Goal: Task Accomplishment & Management: Manage account settings

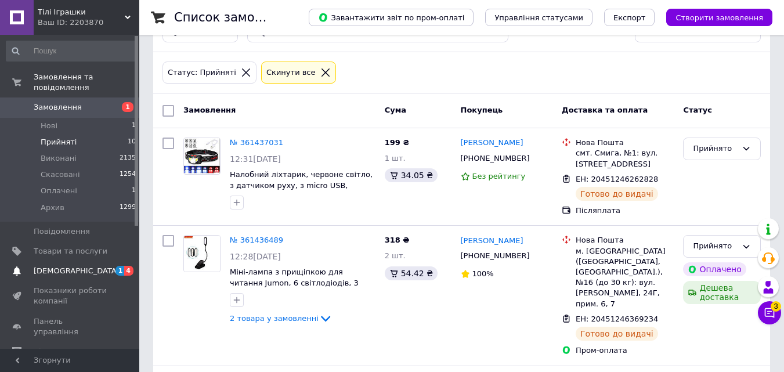
scroll to position [116, 0]
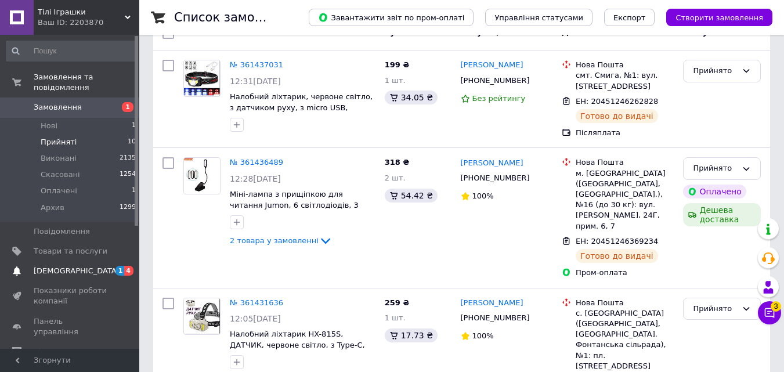
click at [55, 266] on span "[DEMOGRAPHIC_DATA]" at bounding box center [77, 271] width 86 height 10
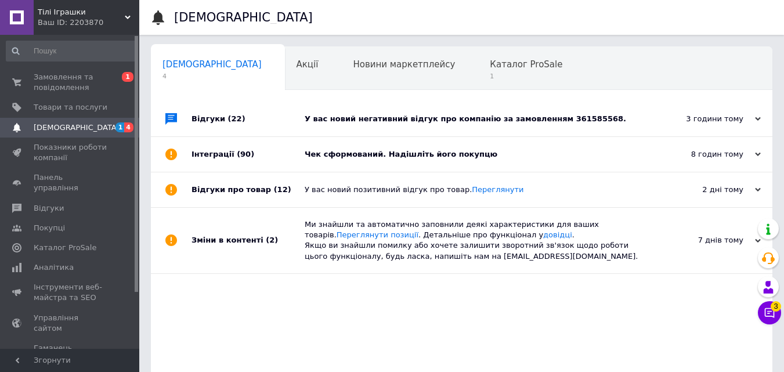
click at [758, 156] on use at bounding box center [758, 154] width 6 height 3
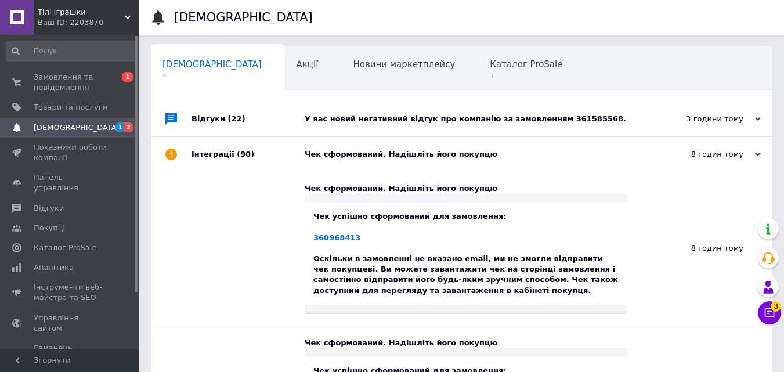
click at [759, 118] on icon at bounding box center [758, 119] width 6 height 6
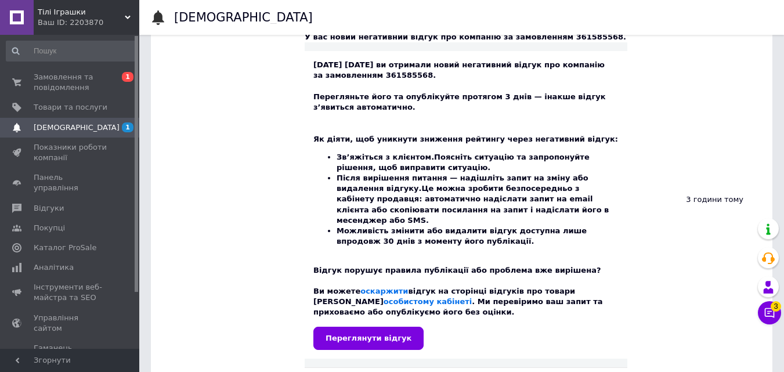
scroll to position [232, 0]
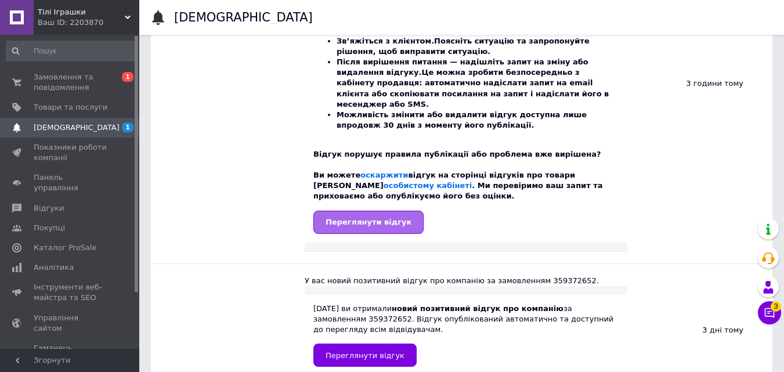
click at [369, 218] on span "Переглянути відгук" at bounding box center [369, 222] width 86 height 9
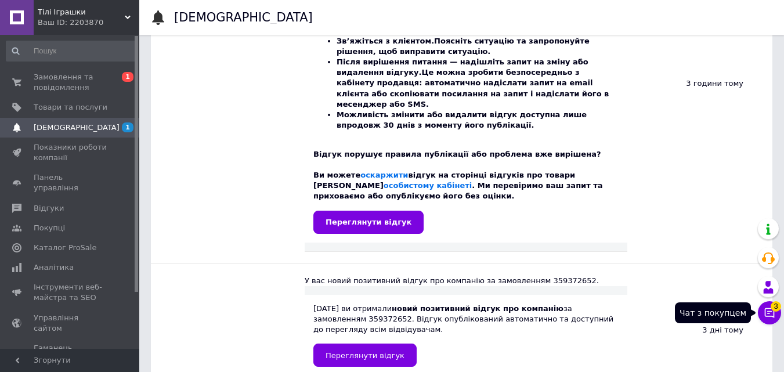
click at [771, 317] on icon at bounding box center [770, 313] width 12 height 12
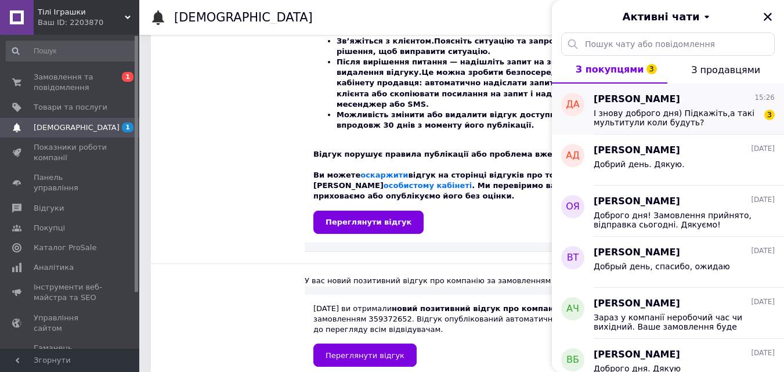
click at [695, 121] on span "І знову доброго дня) Підкажіть,а такі мультитули коли будуть?" at bounding box center [676, 118] width 165 height 19
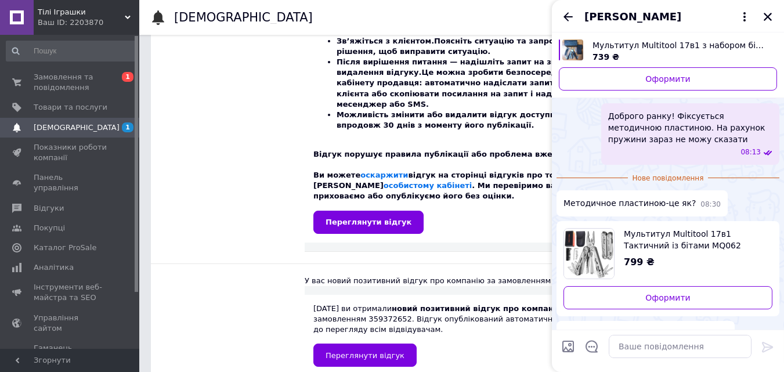
scroll to position [171, 0]
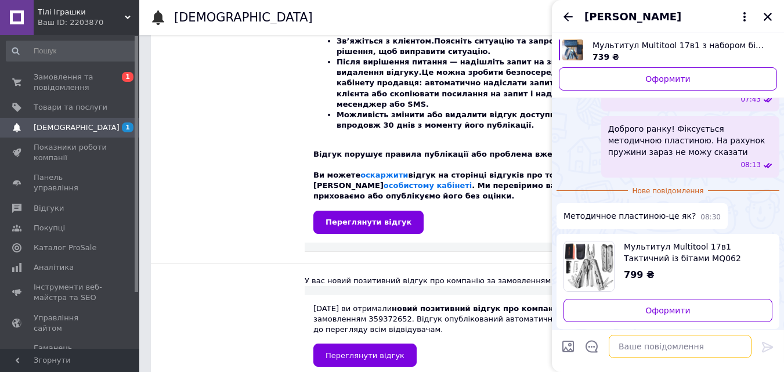
click at [637, 348] on textarea at bounding box center [680, 346] width 143 height 23
type textarea "в"
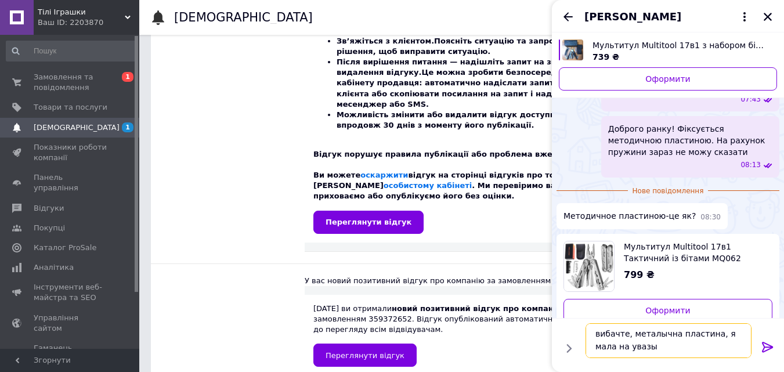
scroll to position [0, 0]
drag, startPoint x: 657, startPoint y: 335, endPoint x: 652, endPoint y: 332, distance: 6.0
click at [652, 332] on textarea "вибачте, металычна пластина, я мала на увазы" at bounding box center [669, 340] width 166 height 35
click at [624, 346] on textarea "вибачте, металічна пластина, я мала на увазы" at bounding box center [669, 340] width 166 height 35
type textarea "вибачте, металічна пластина, я мала на увазі"
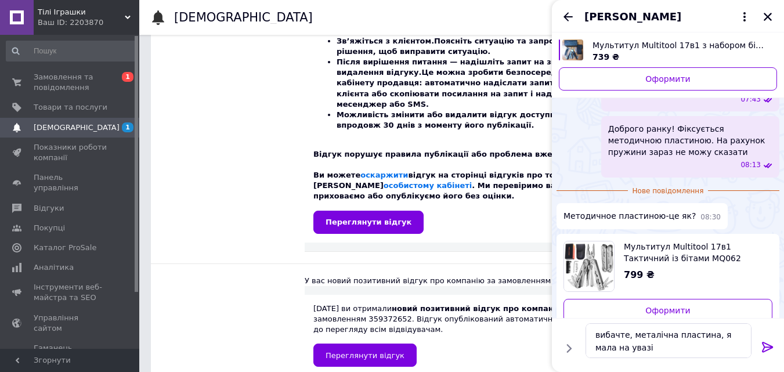
click at [765, 344] on icon at bounding box center [768, 347] width 14 height 14
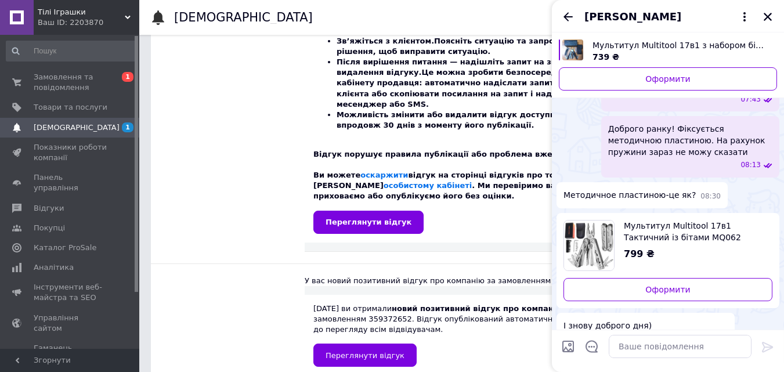
scroll to position [262, 0]
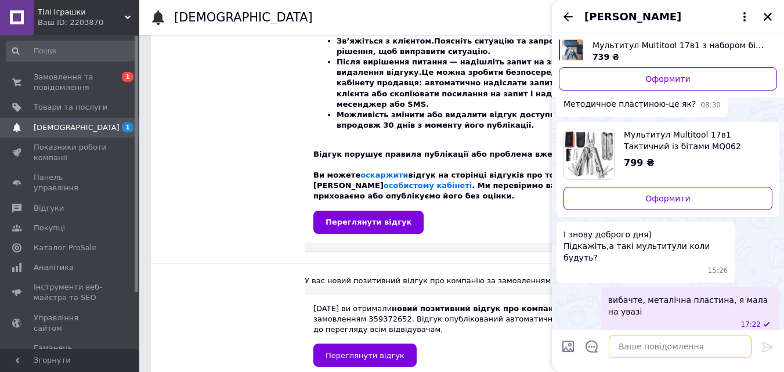
click at [623, 343] on textarea at bounding box center [680, 346] width 143 height 23
click at [617, 348] on textarea "ці очыкуэмо до кынця вересня" at bounding box center [669, 346] width 166 height 23
click at [615, 343] on textarea "ці очыкуэмо до кынця вересня" at bounding box center [669, 346] width 166 height 23
click at [626, 346] on textarea "ці очікуэмо до кынця вересня" at bounding box center [669, 346] width 166 height 23
click at [657, 345] on textarea "ці очікуємо до кынця вересня" at bounding box center [669, 346] width 166 height 23
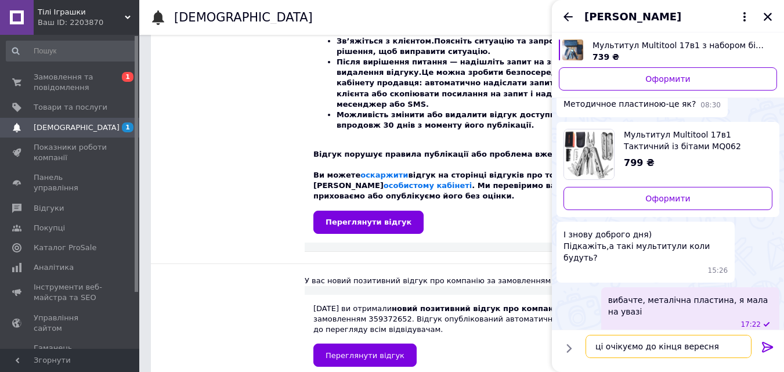
type textarea "ці очікуємо до кінця вересня"
click at [767, 344] on icon at bounding box center [767, 347] width 11 height 10
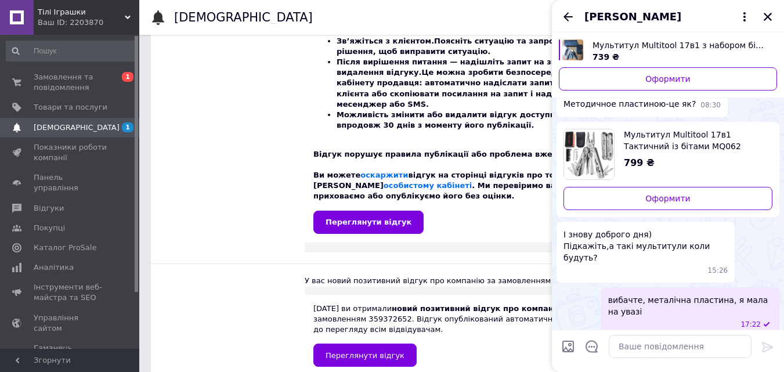
scroll to position [293, 0]
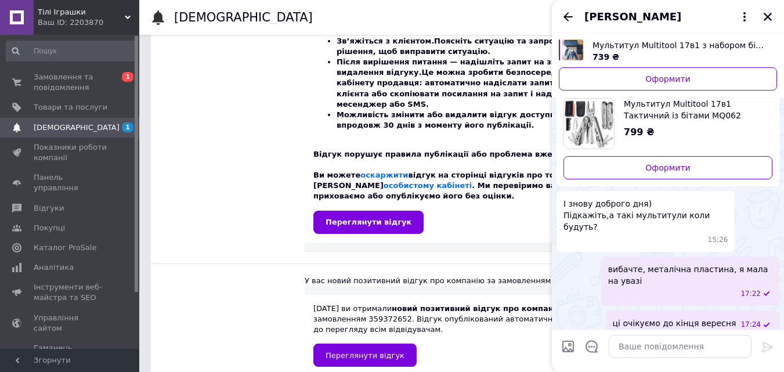
click at [769, 15] on icon "Закрити" at bounding box center [768, 17] width 10 height 10
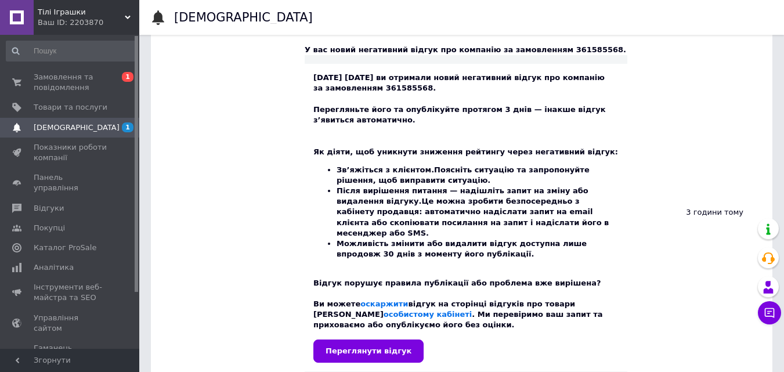
scroll to position [58, 0]
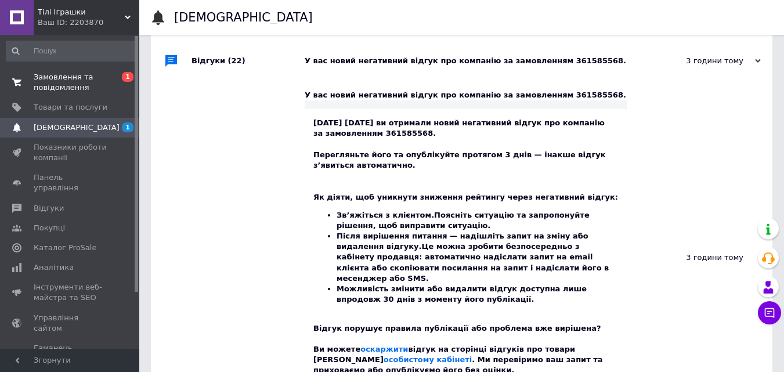
click at [57, 83] on span "Замовлення та повідомлення" at bounding box center [71, 82] width 74 height 21
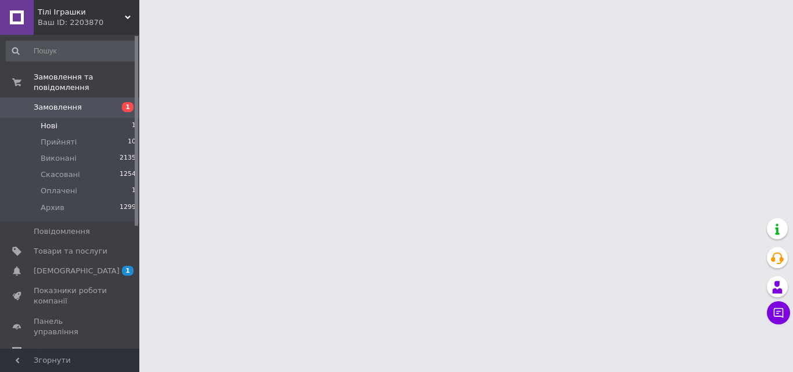
click at [51, 121] on span "Нові" at bounding box center [49, 126] width 17 height 10
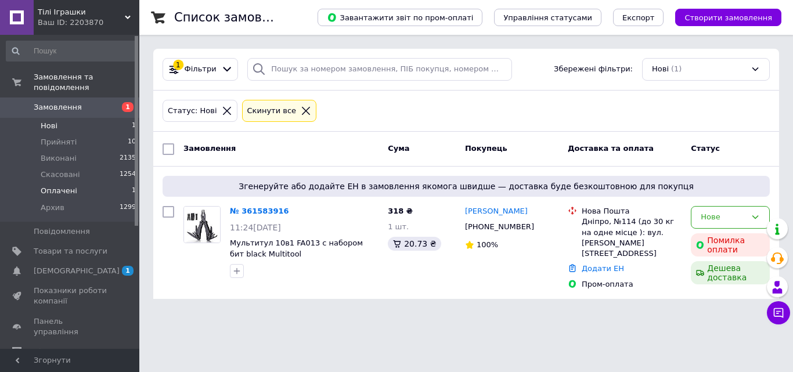
click at [52, 186] on span "Оплачені" at bounding box center [59, 191] width 37 height 10
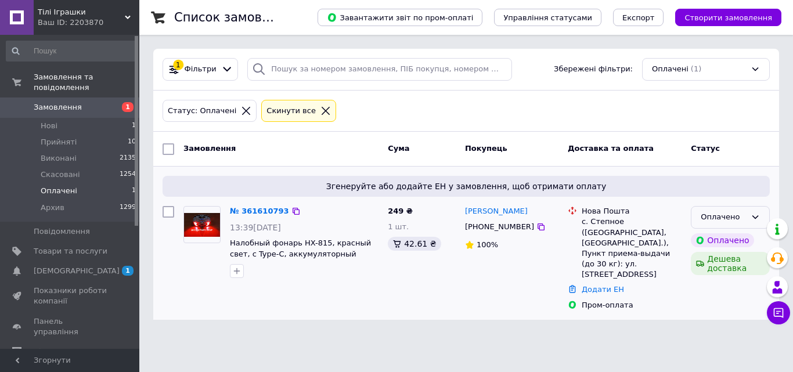
click at [733, 217] on div "Оплачено" at bounding box center [723, 217] width 45 height 12
click at [718, 240] on li "Прийнято" at bounding box center [730, 241] width 78 height 21
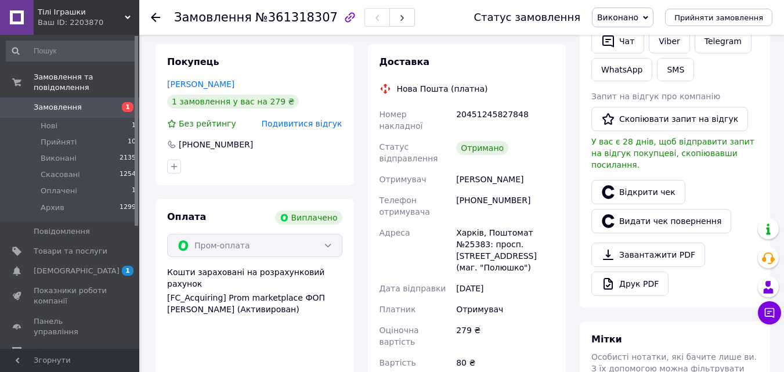
scroll to position [290, 0]
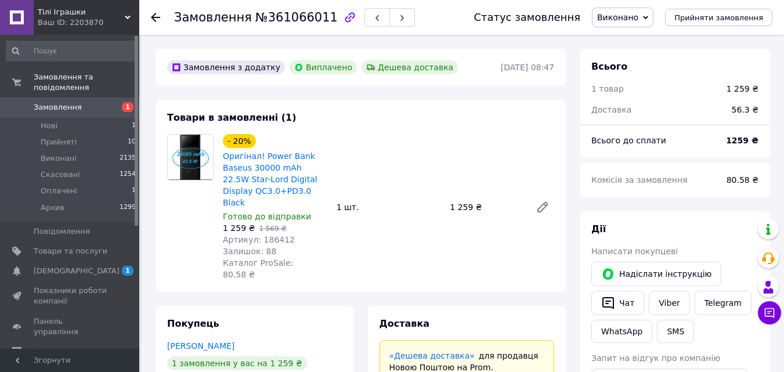
scroll to position [118, 0]
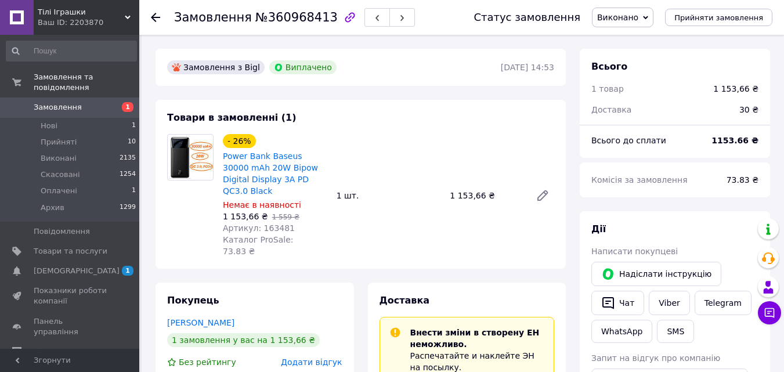
scroll to position [44, 0]
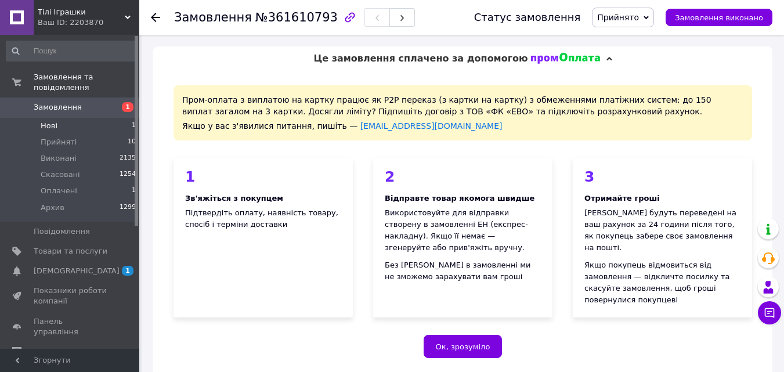
click at [47, 121] on span "Нові" at bounding box center [49, 126] width 17 height 10
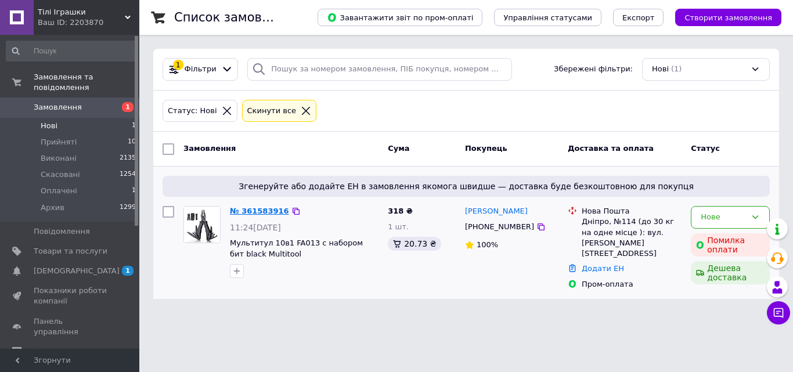
click at [245, 210] on link "№ 361583916" at bounding box center [259, 211] width 59 height 9
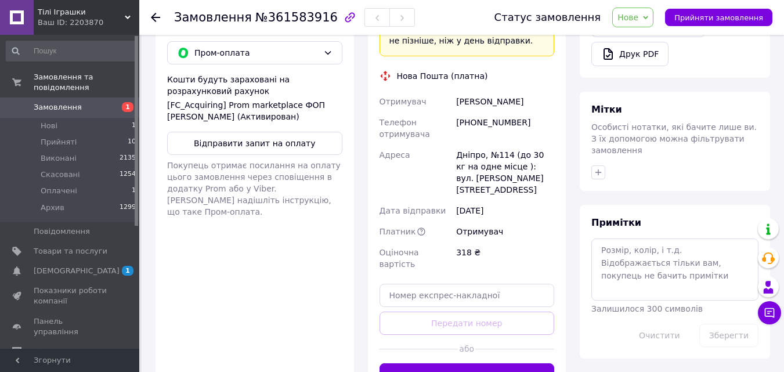
scroll to position [464, 0]
click at [256, 131] on button "Відправити запит на оплату" at bounding box center [254, 142] width 175 height 23
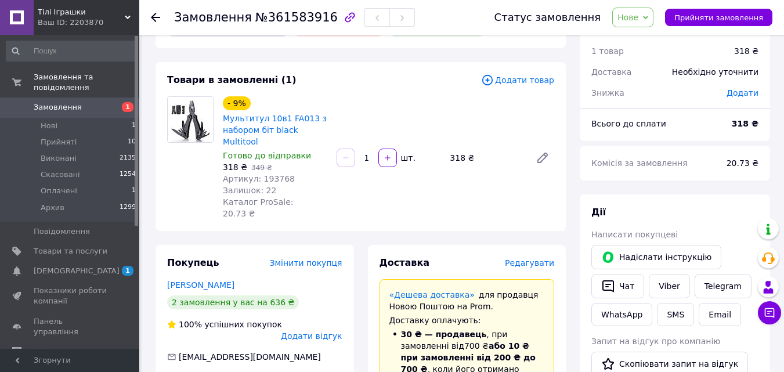
scroll to position [58, 0]
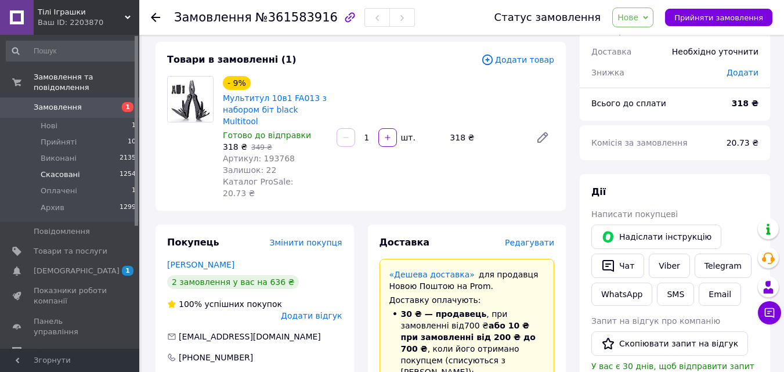
click at [56, 170] on span "Скасовані" at bounding box center [60, 175] width 39 height 10
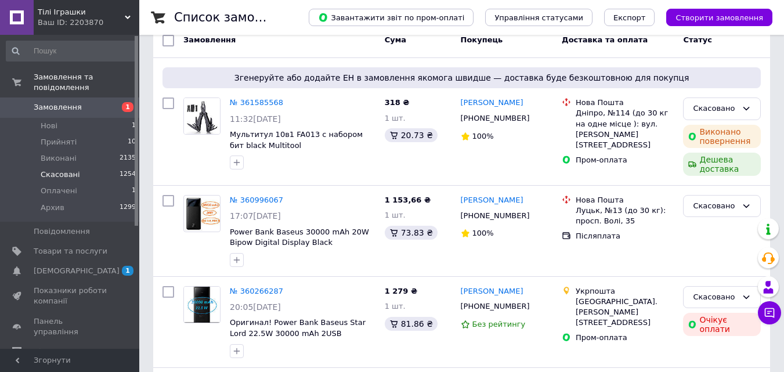
scroll to position [116, 0]
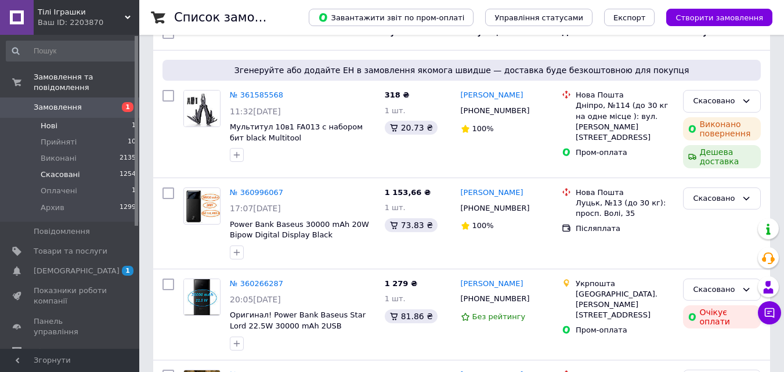
click at [54, 121] on span "Нові" at bounding box center [49, 126] width 17 height 10
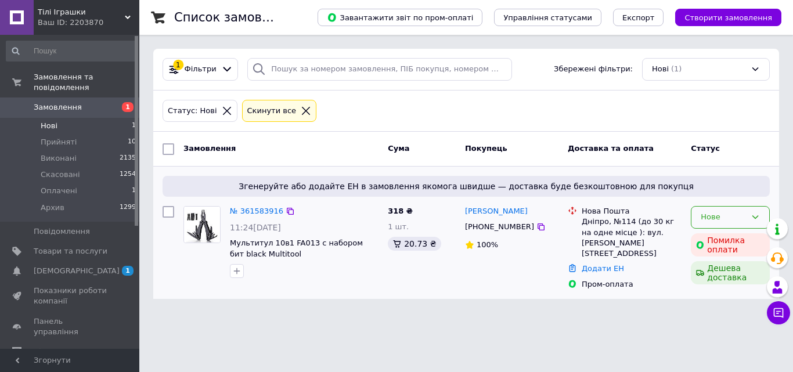
click at [719, 212] on div "Нове" at bounding box center [723, 217] width 45 height 12
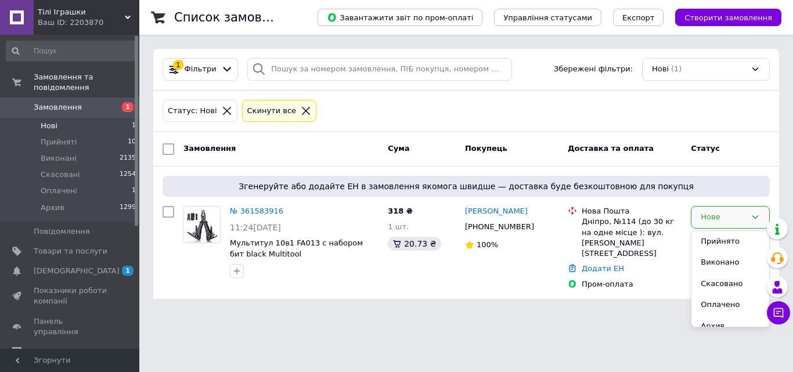
click at [419, 305] on div "Список замовлень Завантажити звіт по пром-оплаті Управління статусами Експорт С…" at bounding box center [466, 156] width 654 height 313
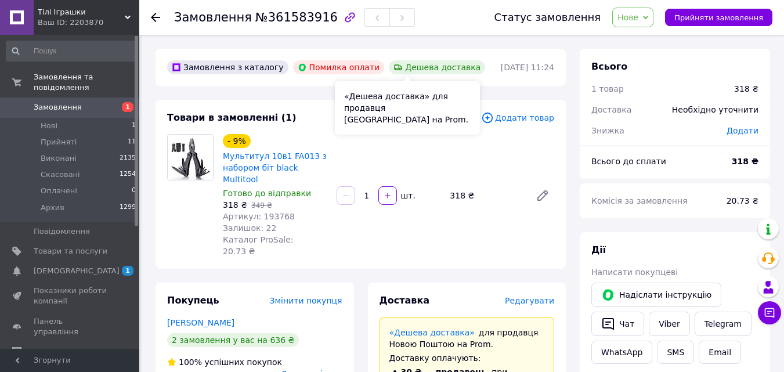
scroll to position [174, 0]
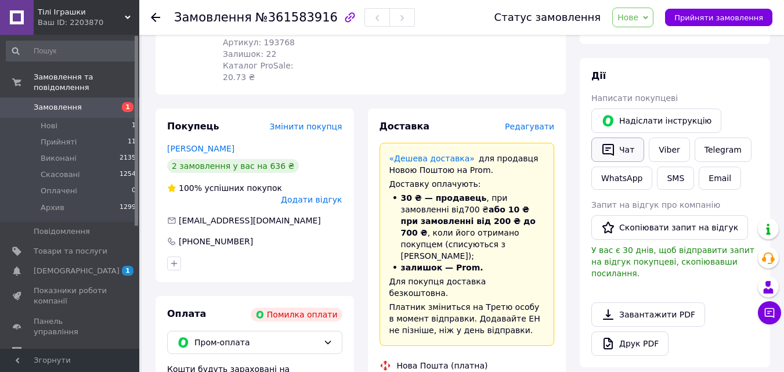
click at [621, 153] on button "Чат" at bounding box center [618, 150] width 53 height 24
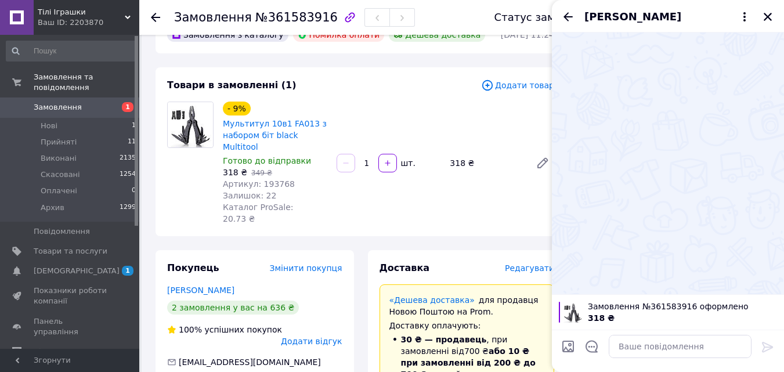
scroll to position [58, 0]
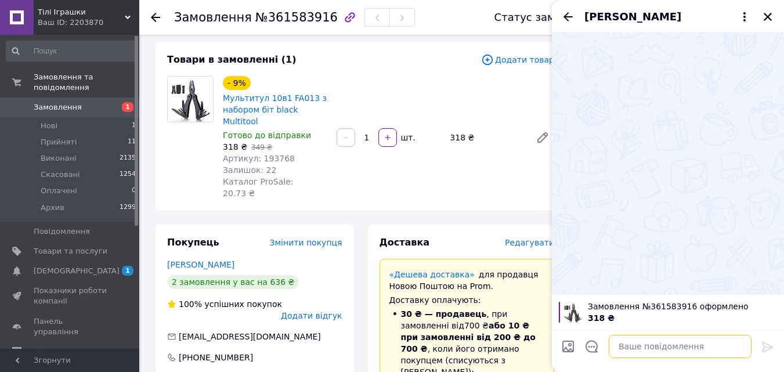
click at [641, 347] on textarea at bounding box center [680, 346] width 143 height 23
paste textarea "Коли все робить одна людина, то вона може просто захворіти, так? Вибачте"
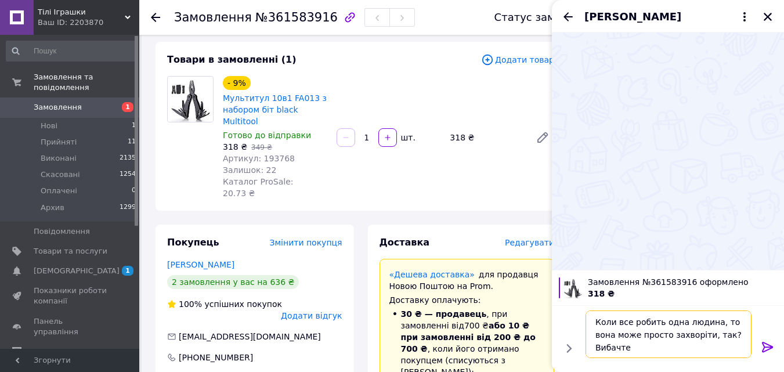
click at [594, 320] on textarea "Коли все робить одна людина, то вона може просто захворіти, так? Вибачте" at bounding box center [669, 335] width 166 height 48
type textarea "Доброго дня! Коли все робить одна людина, то вона може просто захворіти, так? В…"
drag, startPoint x: 689, startPoint y: 347, endPoint x: 586, endPoint y: 322, distance: 106.4
click at [586, 322] on textarea "Доброго дня! Коли все робить одна людина, то вона може просто захворіти, так? В…" at bounding box center [669, 335] width 166 height 48
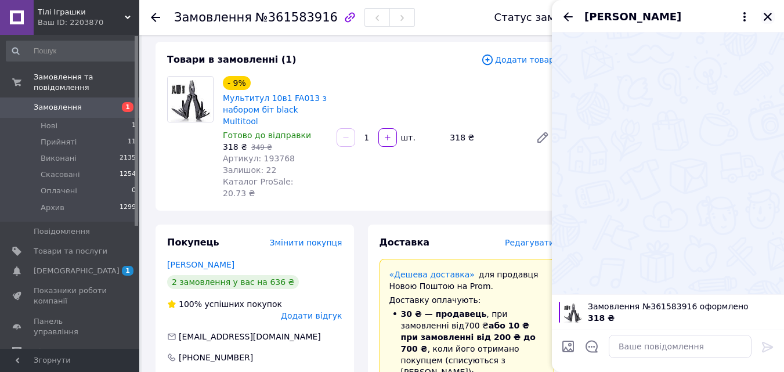
click at [765, 16] on icon "Закрити" at bounding box center [768, 17] width 10 height 10
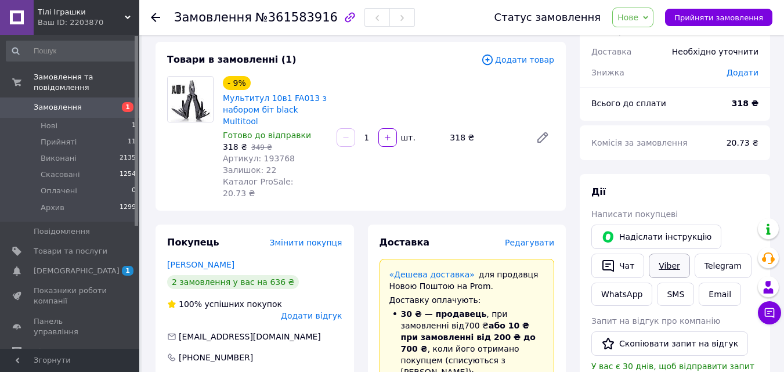
click at [664, 265] on link "Viber" at bounding box center [669, 266] width 41 height 24
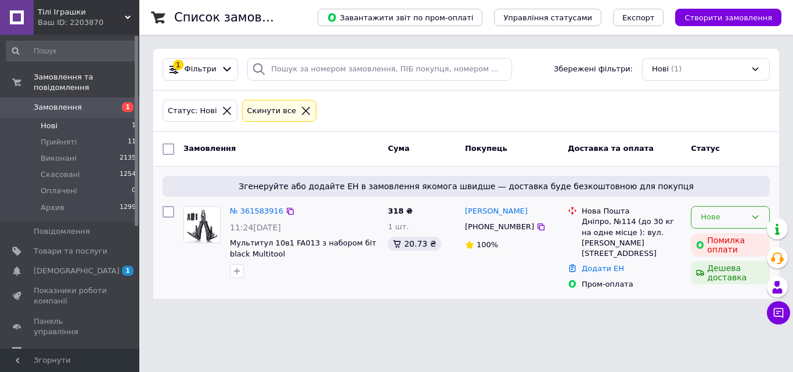
click at [729, 220] on div "Нове" at bounding box center [723, 217] width 45 height 12
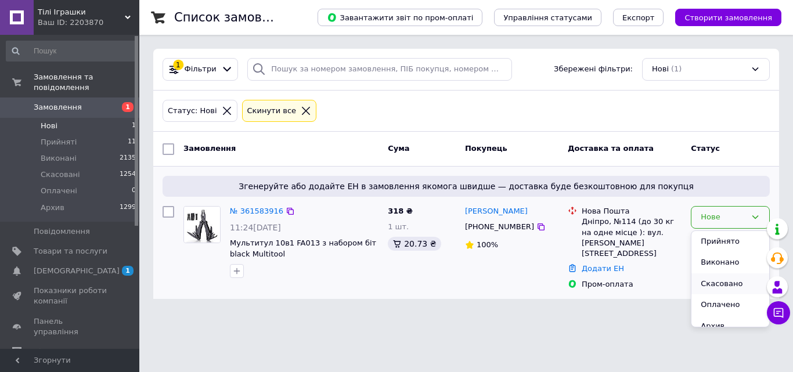
click at [715, 287] on li "Скасовано" at bounding box center [730, 283] width 78 height 21
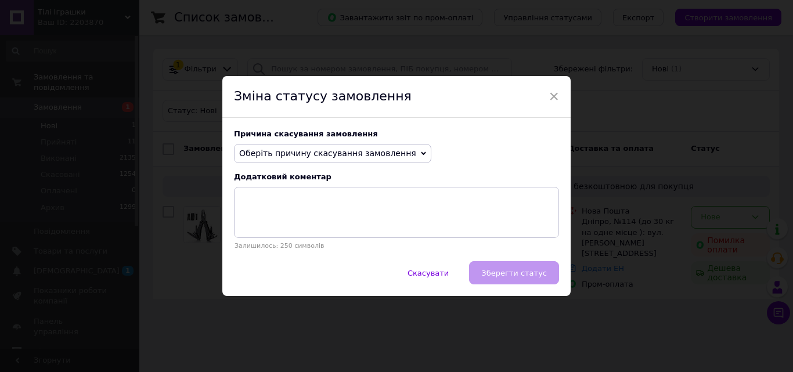
click at [350, 150] on span "Оберіть причину скасування замовлення" at bounding box center [327, 153] width 177 height 9
click at [550, 94] on span "×" at bounding box center [554, 96] width 10 height 20
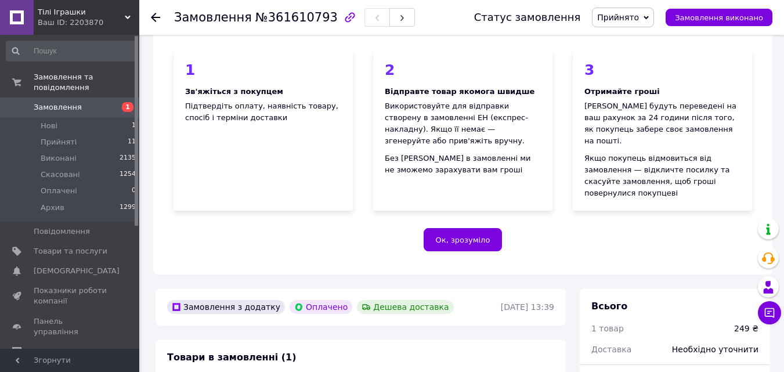
scroll to position [290, 0]
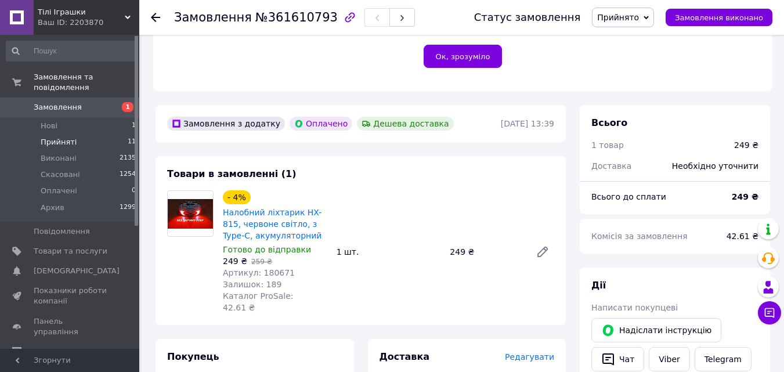
click at [55, 137] on span "Прийняті" at bounding box center [59, 142] width 36 height 10
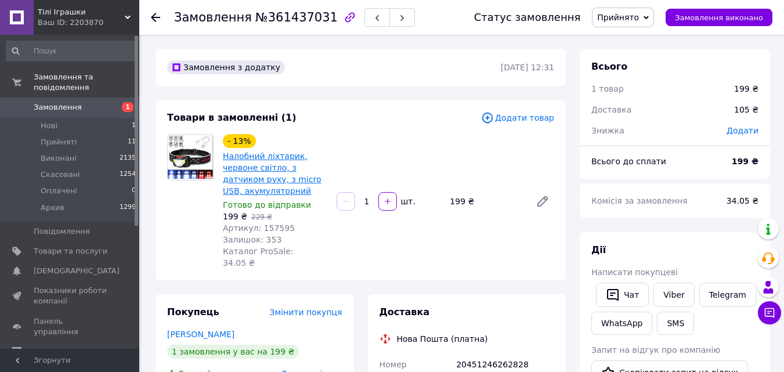
click at [257, 153] on link "Налобний ліхтарик, червоне світло, з датчиком руху, з micro USB, акумуляторний" at bounding box center [272, 174] width 99 height 44
click at [264, 156] on link "Налобний ліхтарик, червоне світло, з датчиком руху, з micro USB, акумуляторний" at bounding box center [272, 174] width 99 height 44
